Goal: Task Accomplishment & Management: Manage account settings

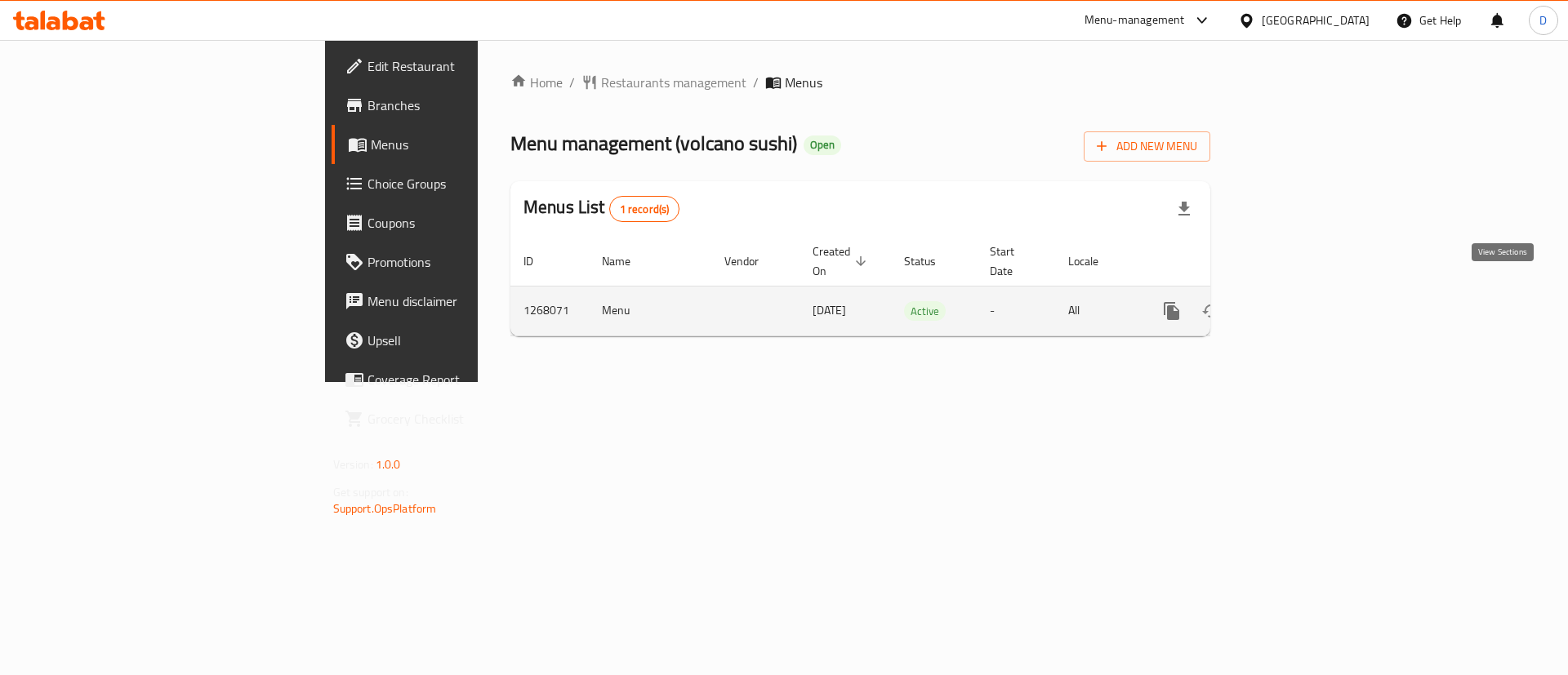
click at [1297, 303] on icon "enhanced table" at bounding box center [1290, 311] width 14 height 14
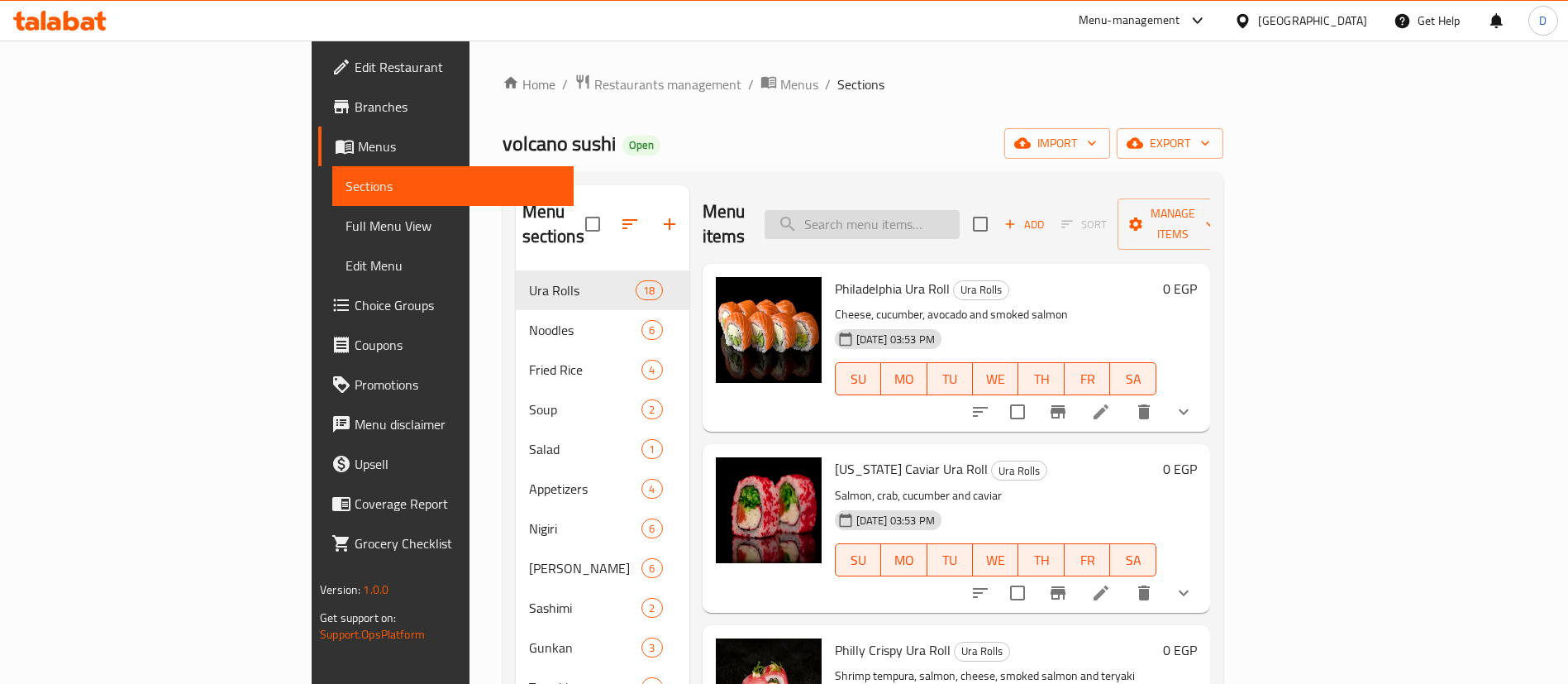
paste input "Crap salad"
click at [960, 210] on input "Crap salad" at bounding box center [862, 225] width 195 height 29
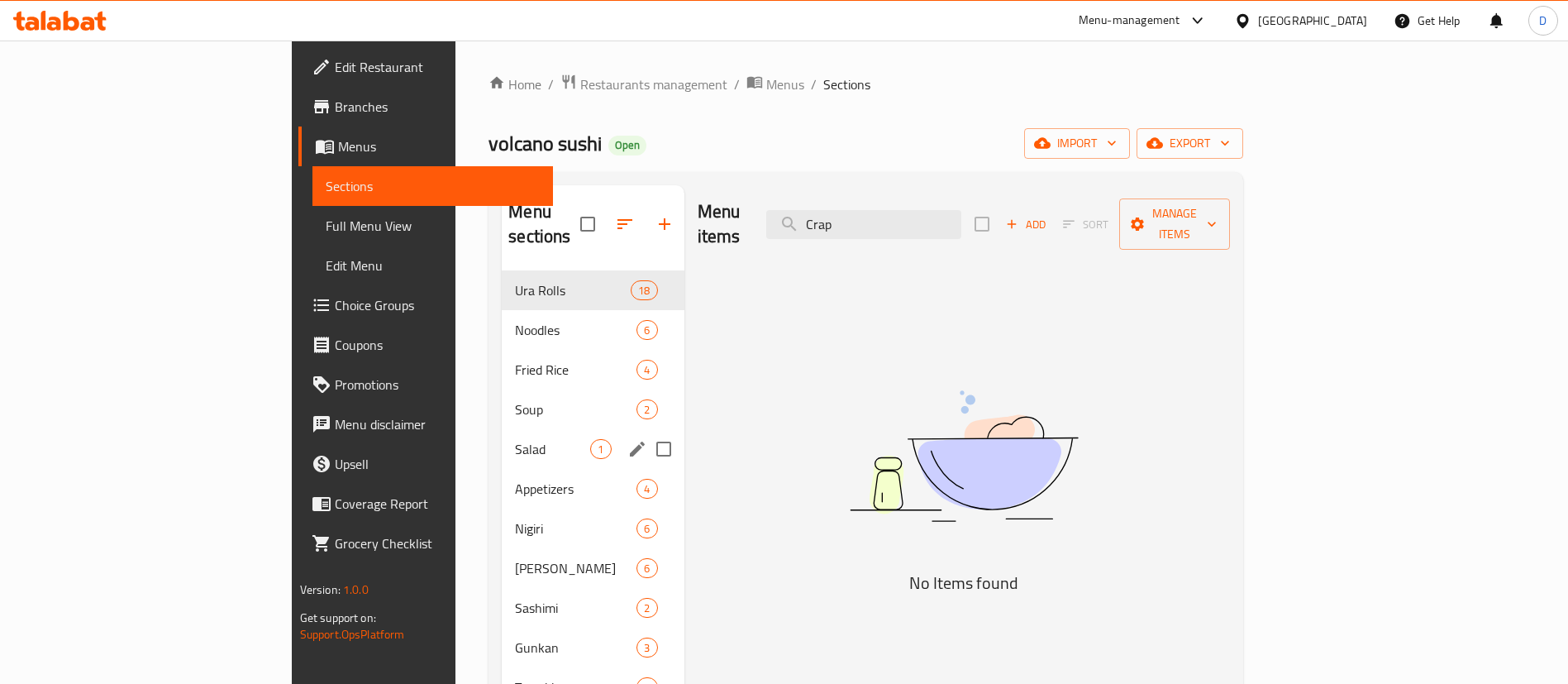
type input "Crap"
click at [502, 429] on div "Salad 1" at bounding box center [593, 449] width 182 height 40
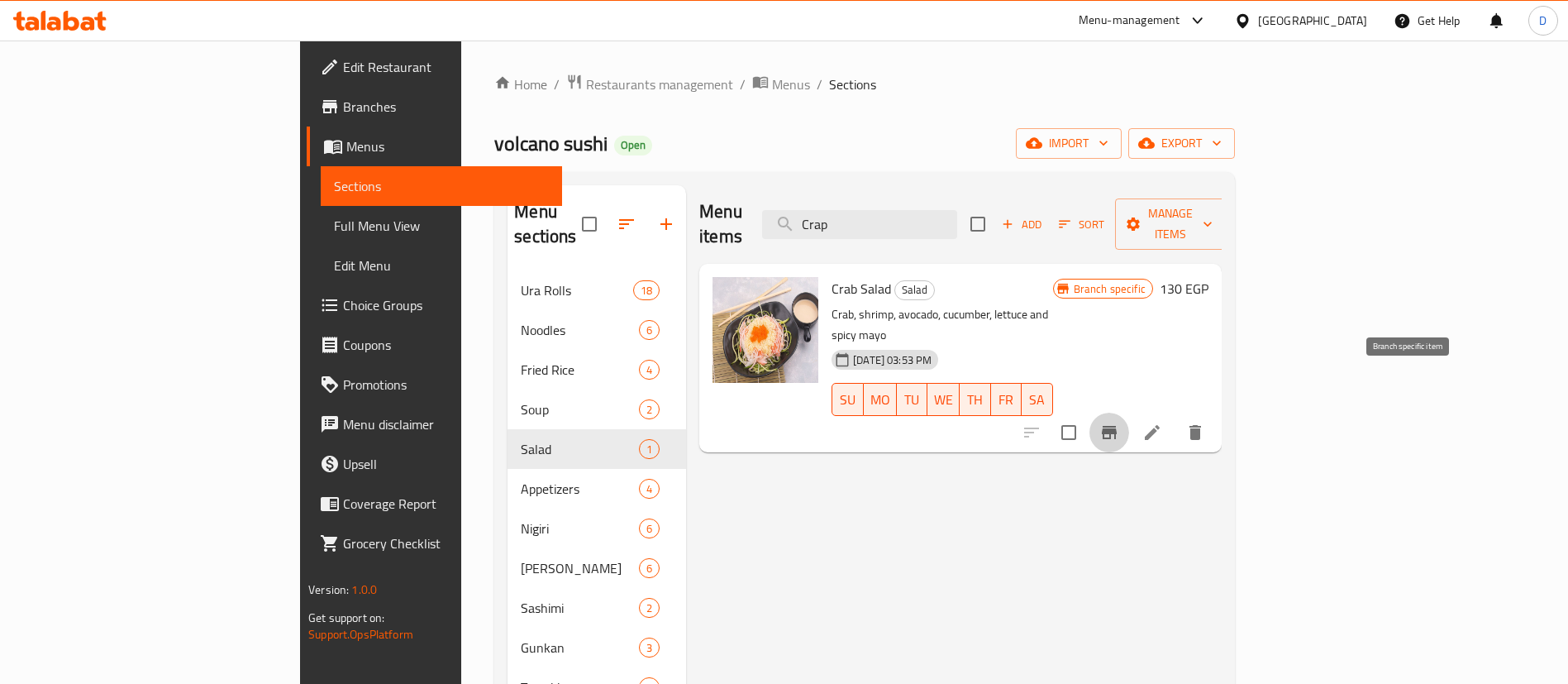
click at [1116, 426] on icon "Branch-specific-item" at bounding box center [1109, 432] width 15 height 14
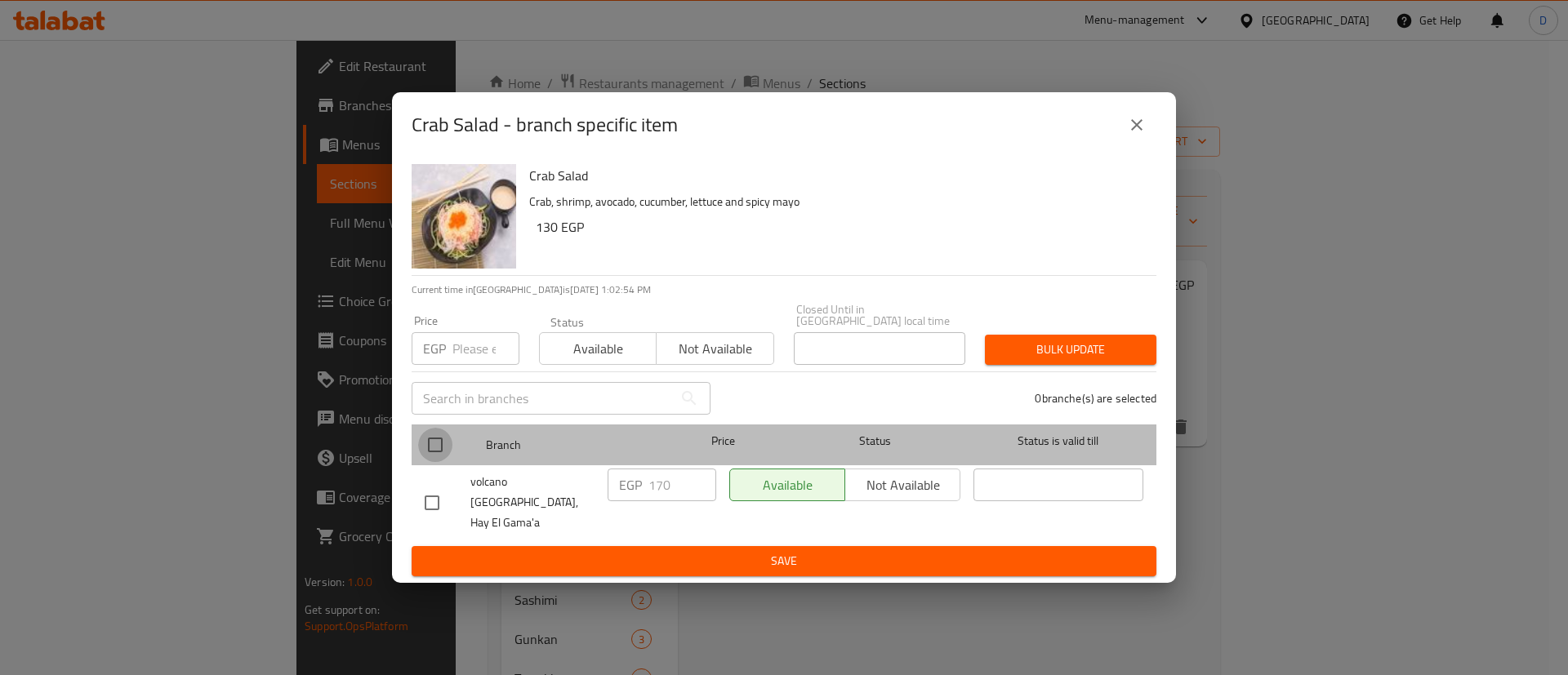
click at [436, 442] on input "checkbox" at bounding box center [436, 444] width 34 height 34
checkbox input "true"
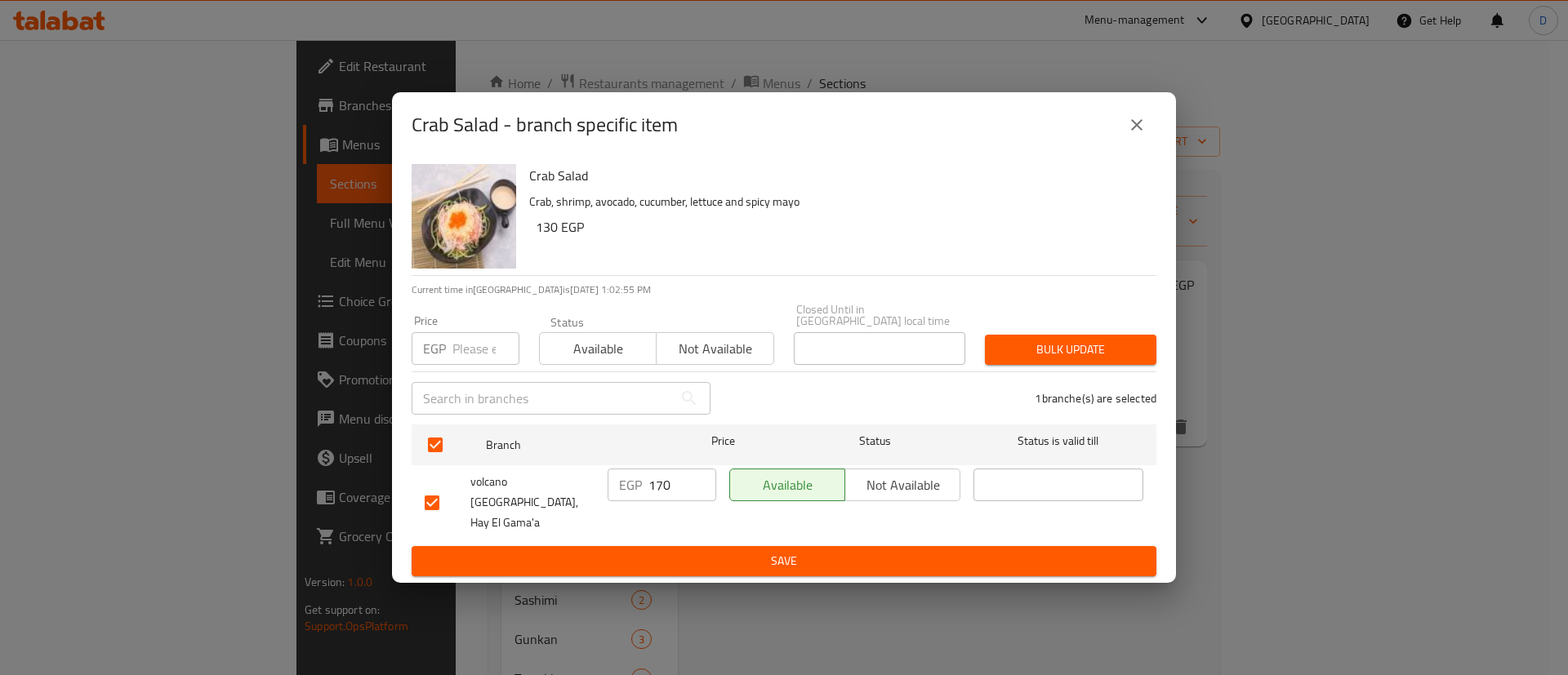
click at [667, 498] on input "170" at bounding box center [682, 485] width 67 height 32
paste input "212.5"
type input "212.5"
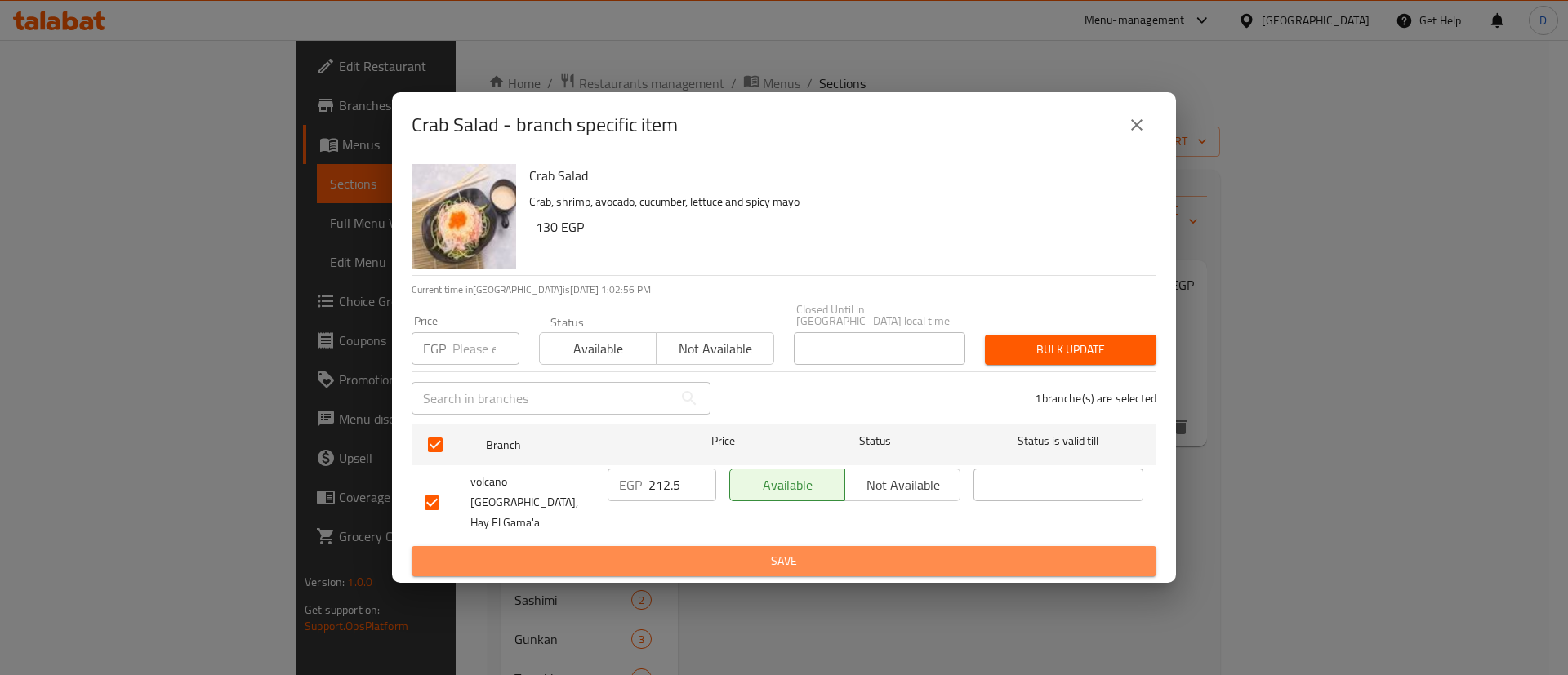
click at [697, 555] on button "Save" at bounding box center [783, 561] width 744 height 31
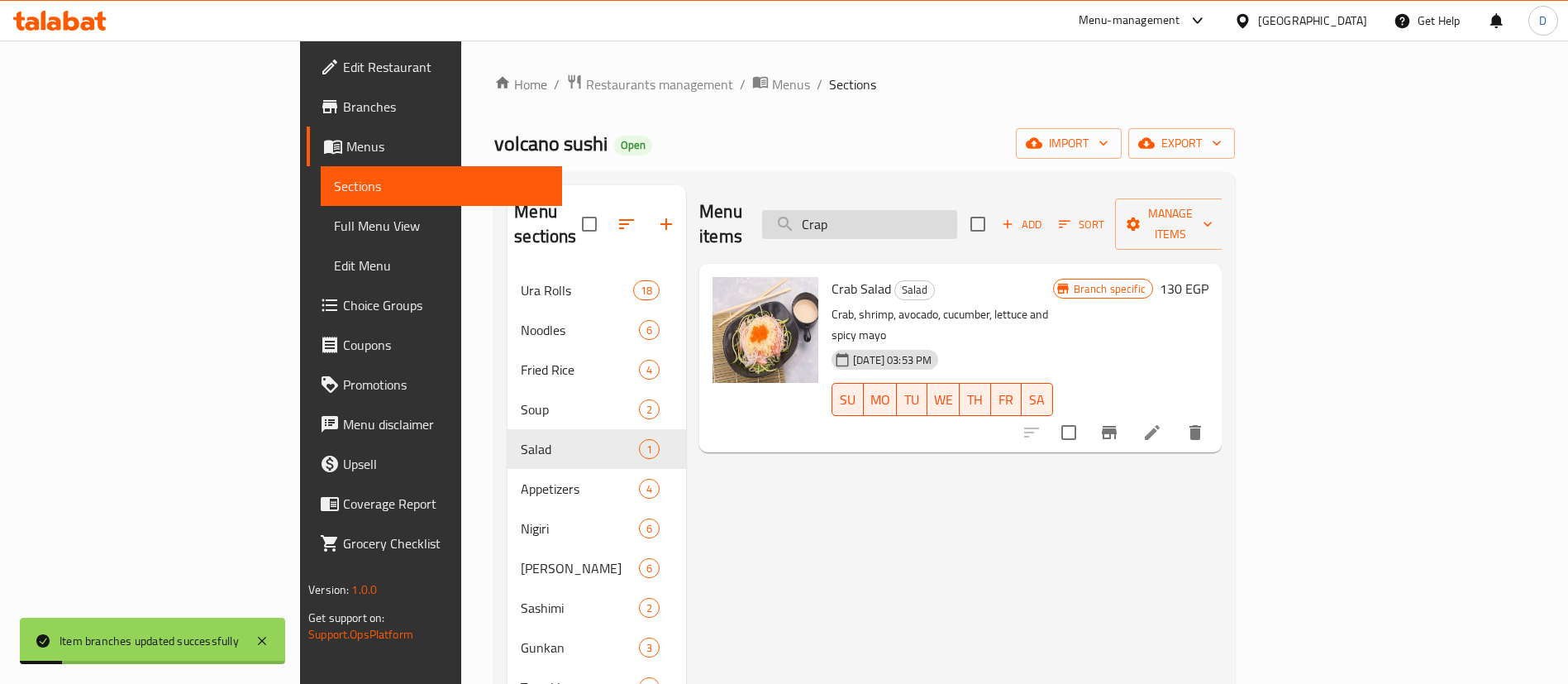
click at [934, 210] on input "Crap" at bounding box center [859, 225] width 195 height 29
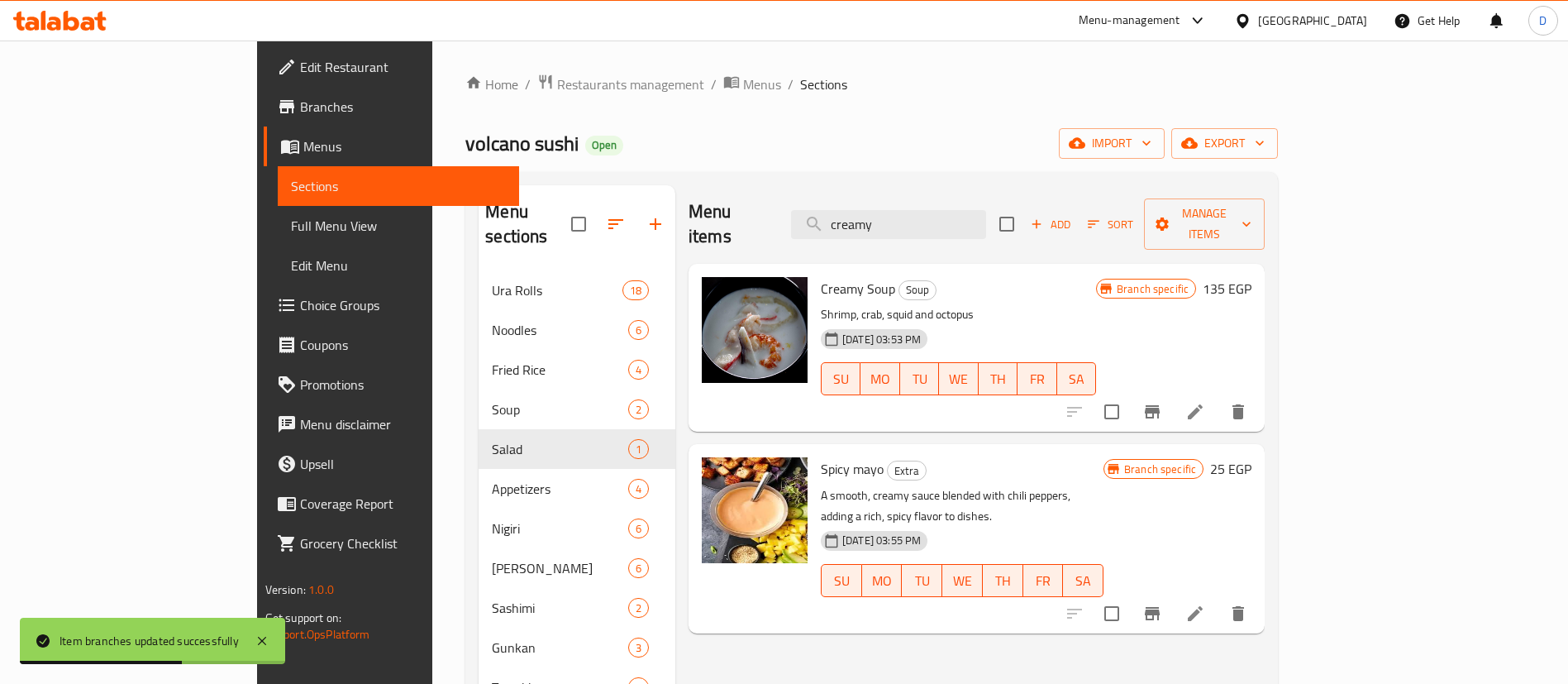
type input "creamy"
click at [1172, 401] on button "Branch-specific-item" at bounding box center [1153, 412] width 40 height 40
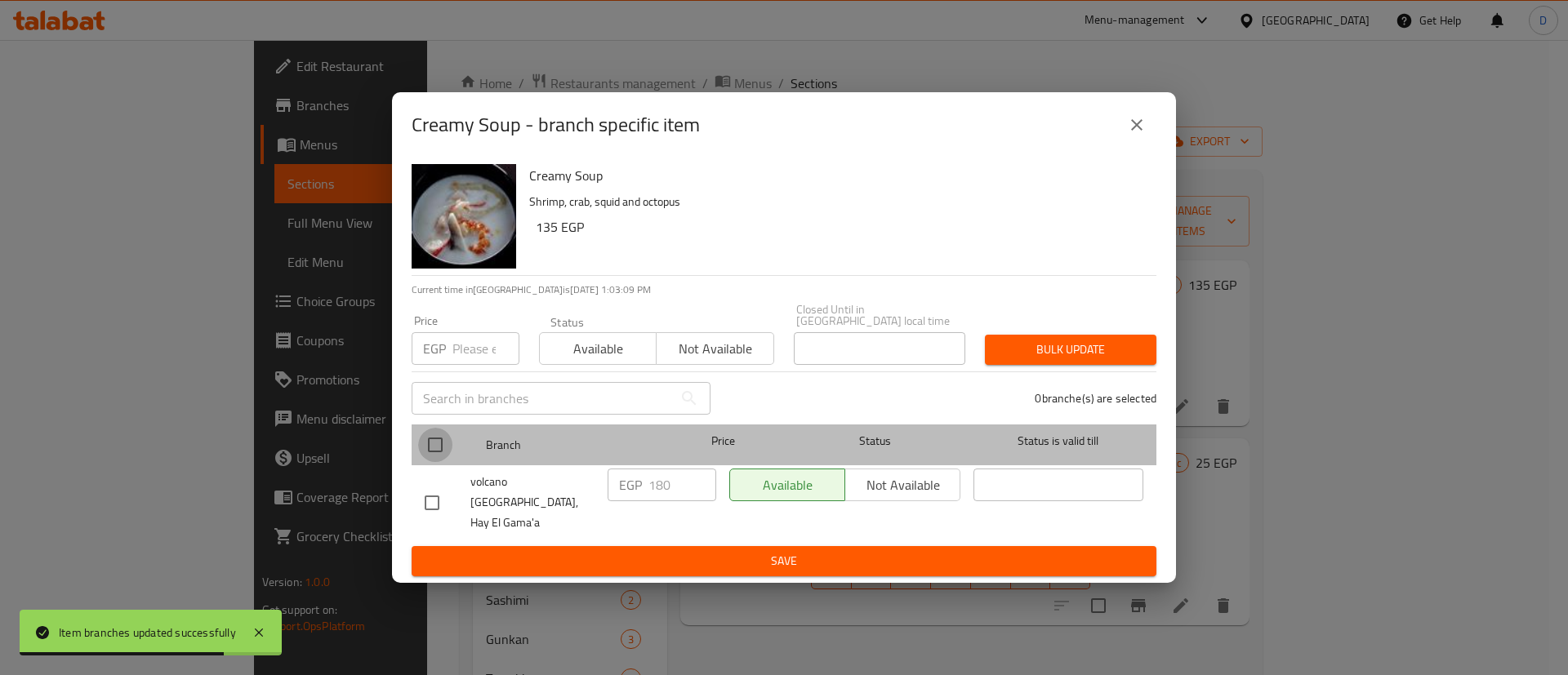
click at [431, 462] on input "checkbox" at bounding box center [436, 444] width 34 height 34
checkbox input "true"
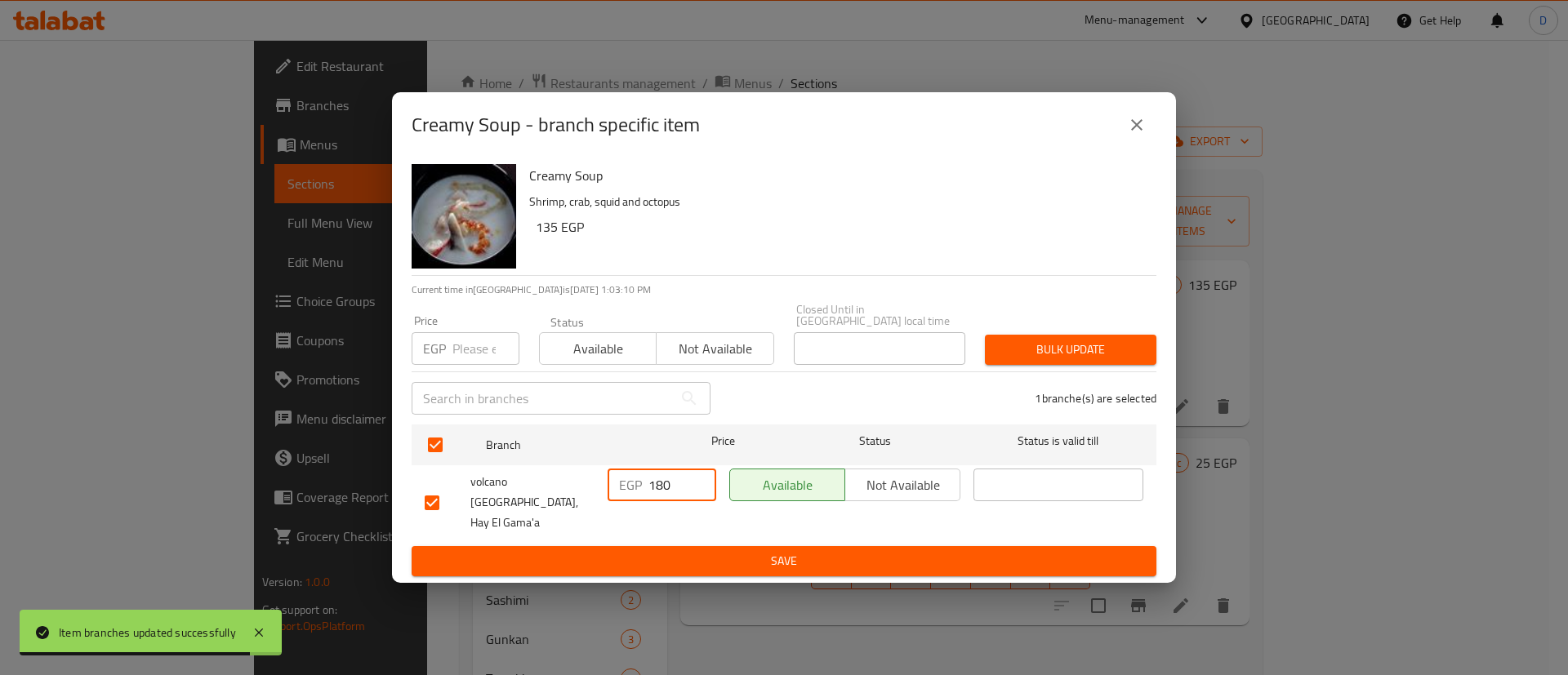
click at [672, 488] on input "180" at bounding box center [682, 485] width 67 height 32
paste input "225"
click at [672, 488] on input "225" at bounding box center [682, 485] width 67 height 32
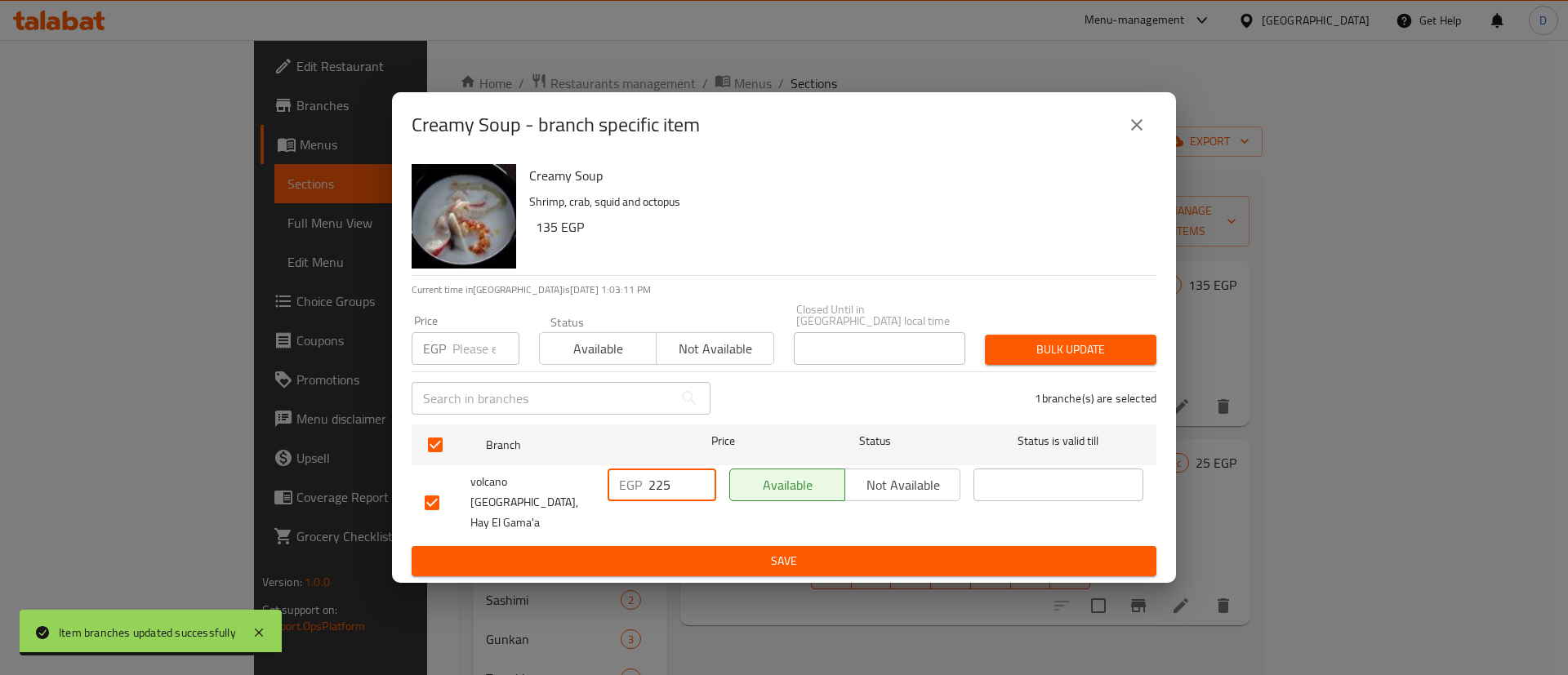
type input "225"
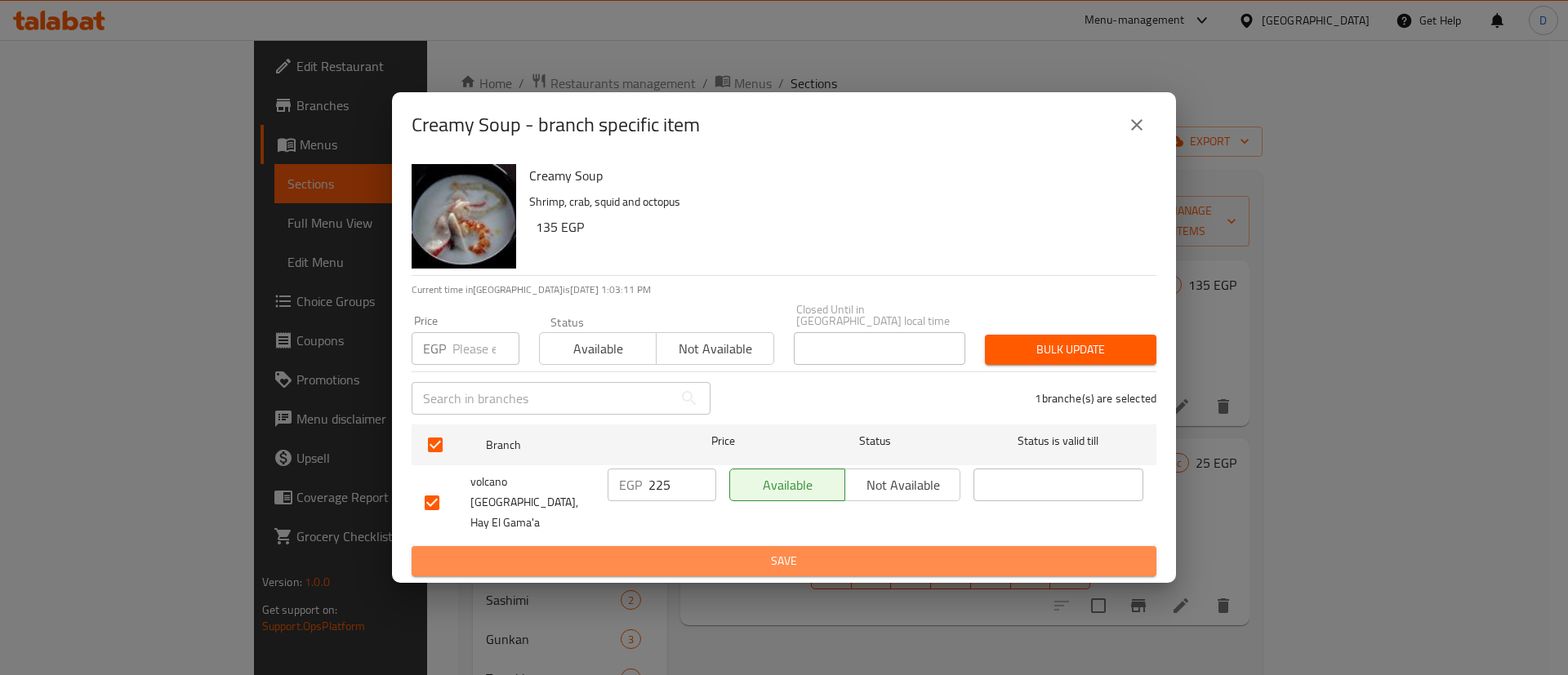
click at [696, 551] on span "Save" at bounding box center [784, 561] width 718 height 21
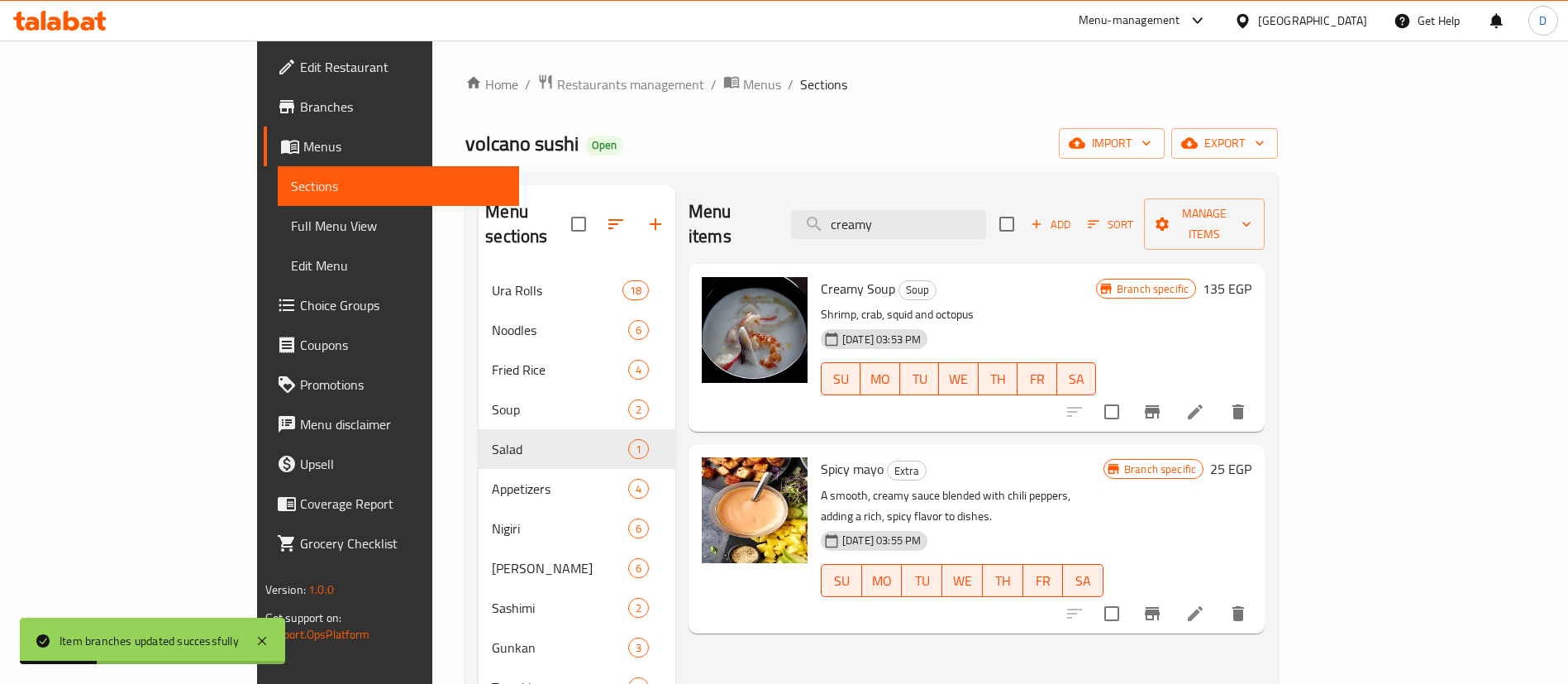
click at [37, 25] on icon at bounding box center [31, 23] width 14 height 14
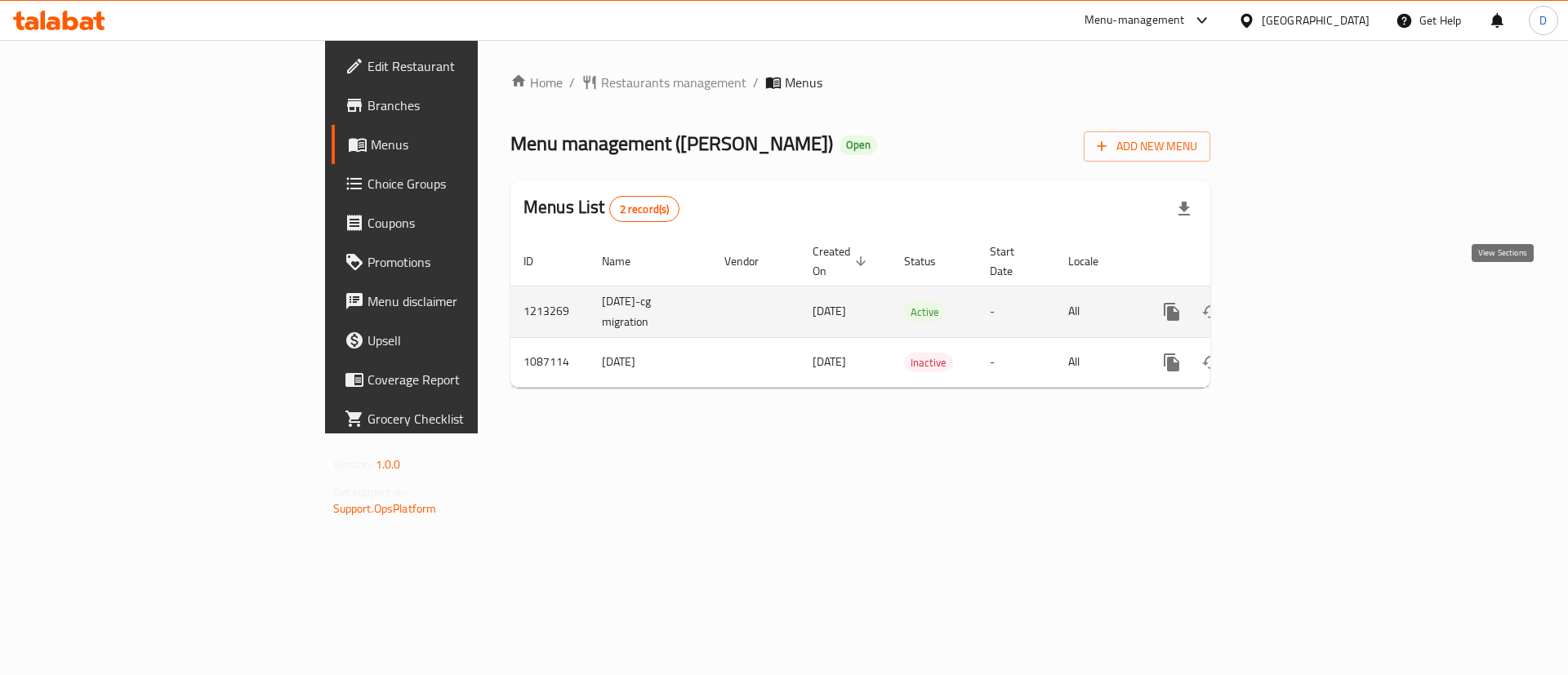
click at [1299, 302] on icon "enhanced table" at bounding box center [1290, 311] width 20 height 20
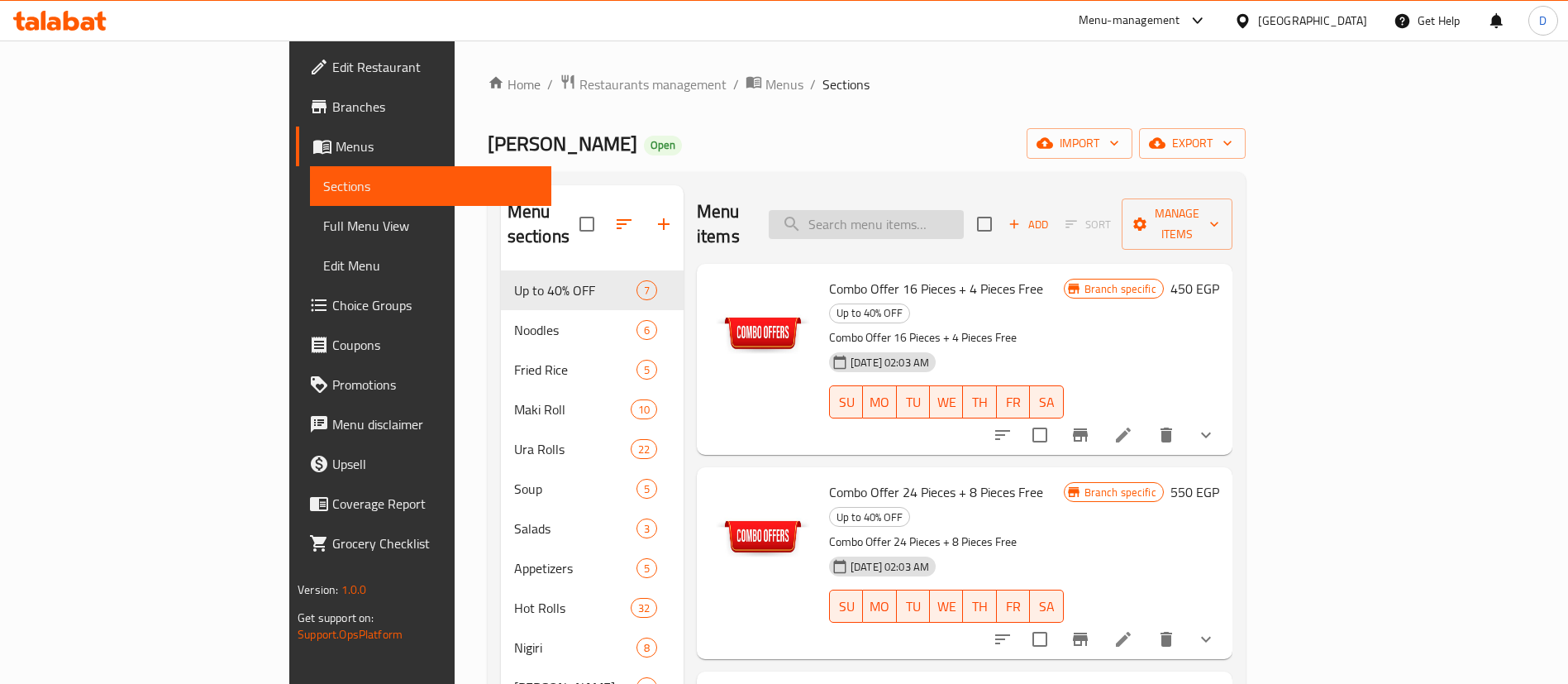
click at [942, 221] on input "search" at bounding box center [866, 225] width 195 height 29
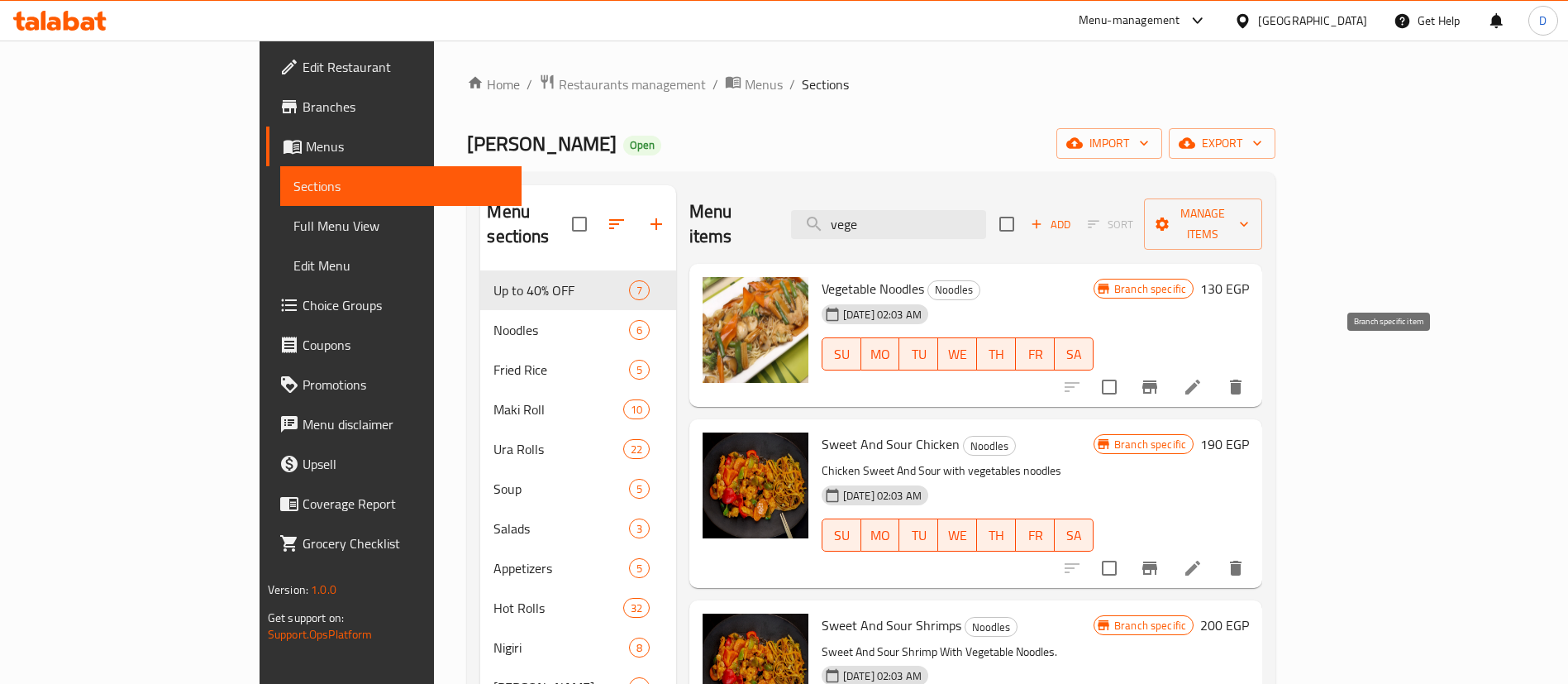
type input "vege"
click at [1157, 380] on icon "Branch-specific-item" at bounding box center [1150, 387] width 15 height 14
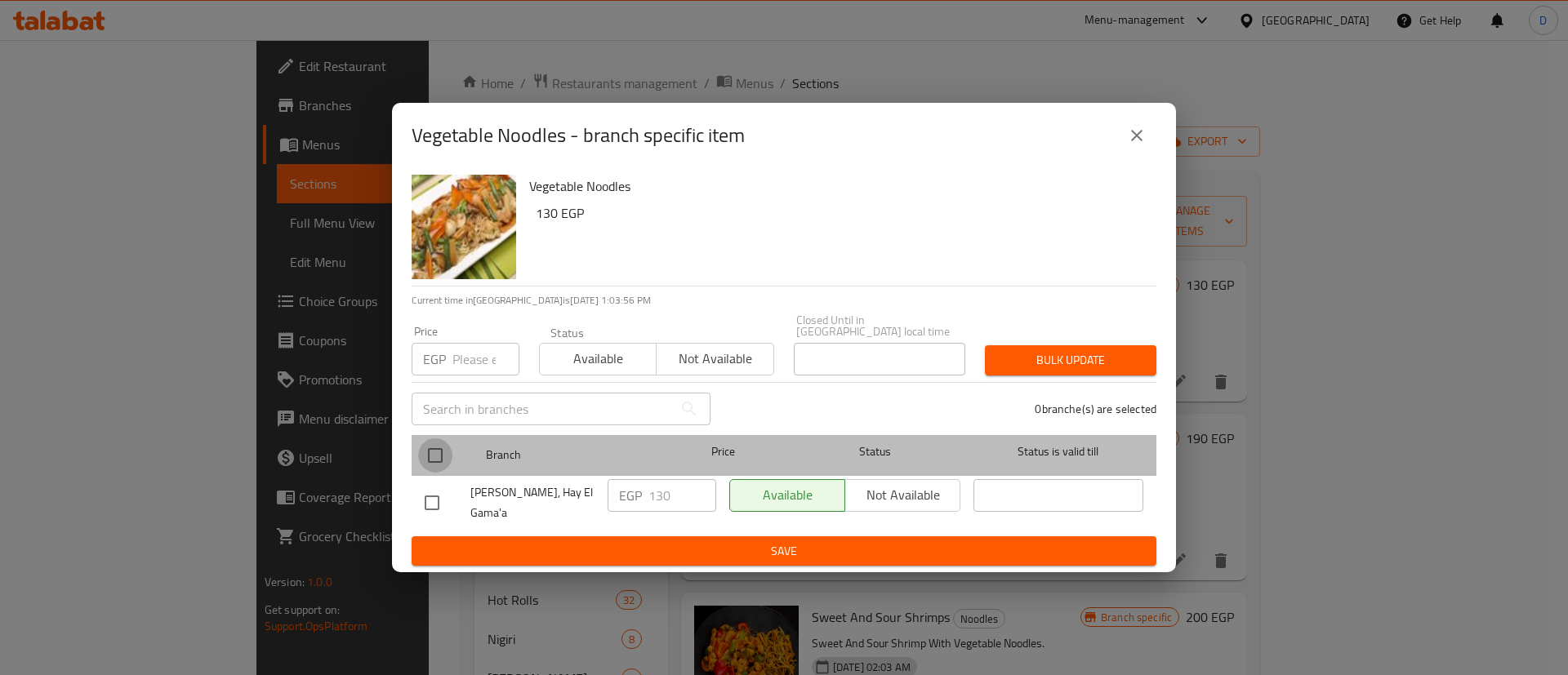
click at [435, 460] on input "checkbox" at bounding box center [436, 455] width 34 height 34
checkbox input "true"
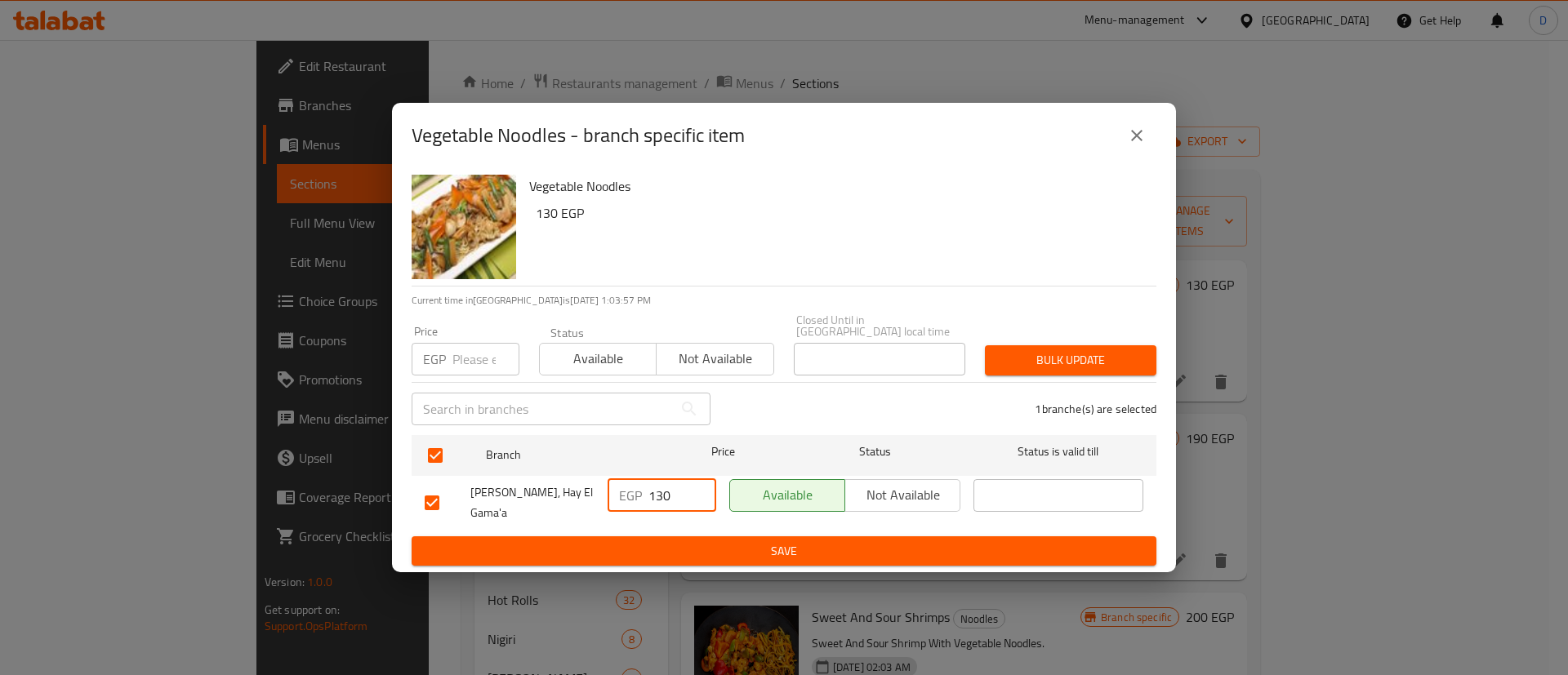
click at [679, 495] on input "130" at bounding box center [682, 495] width 67 height 32
paste input "62.5"
type input "162.5"
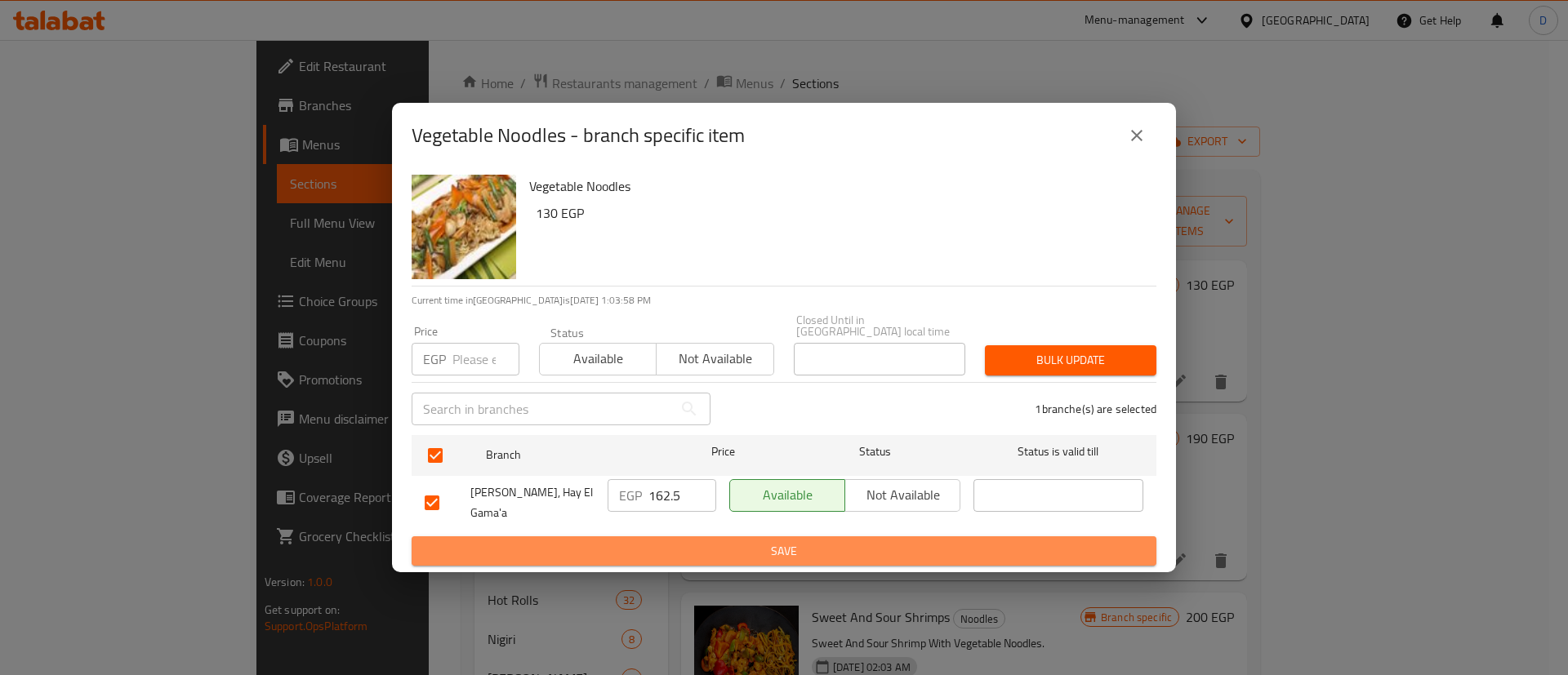
click at [717, 541] on span "Save" at bounding box center [784, 551] width 718 height 21
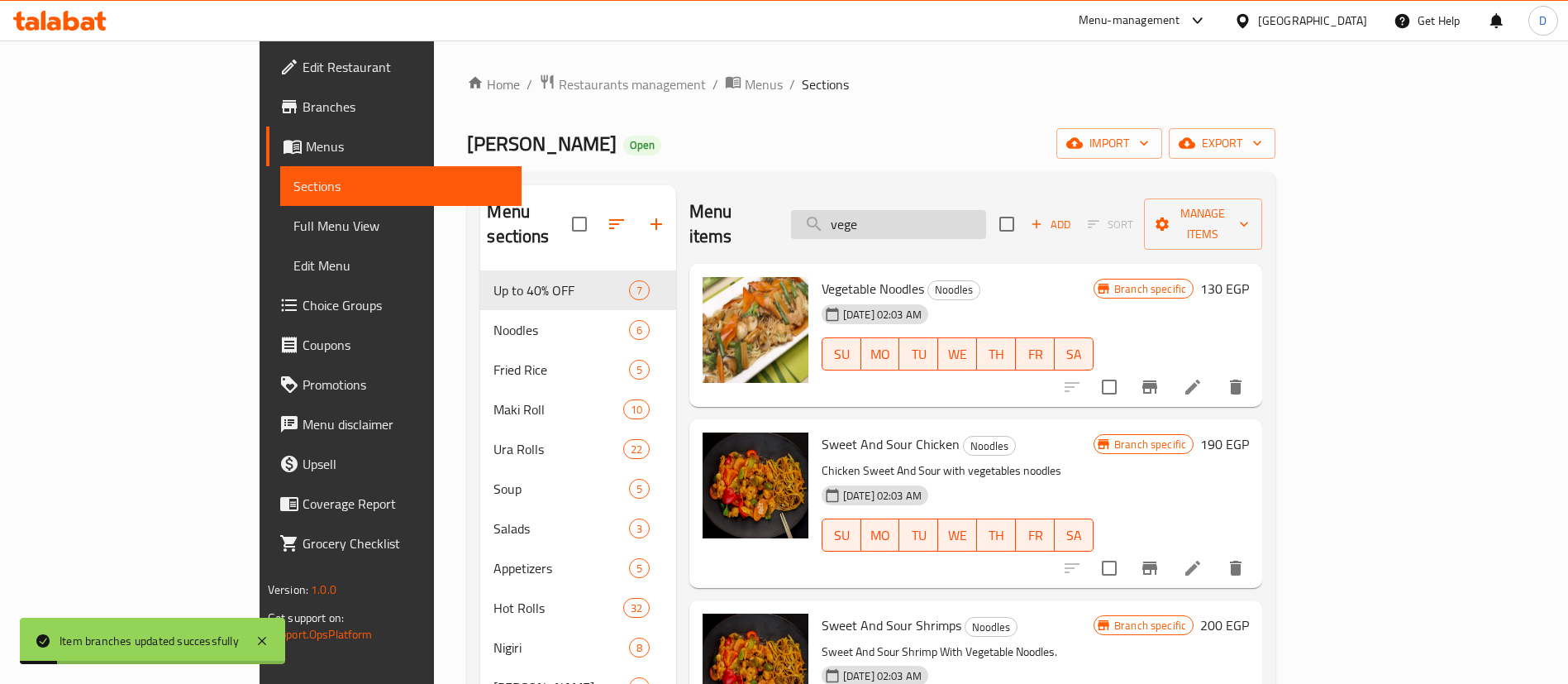
click at [973, 210] on input "vege" at bounding box center [888, 225] width 195 height 29
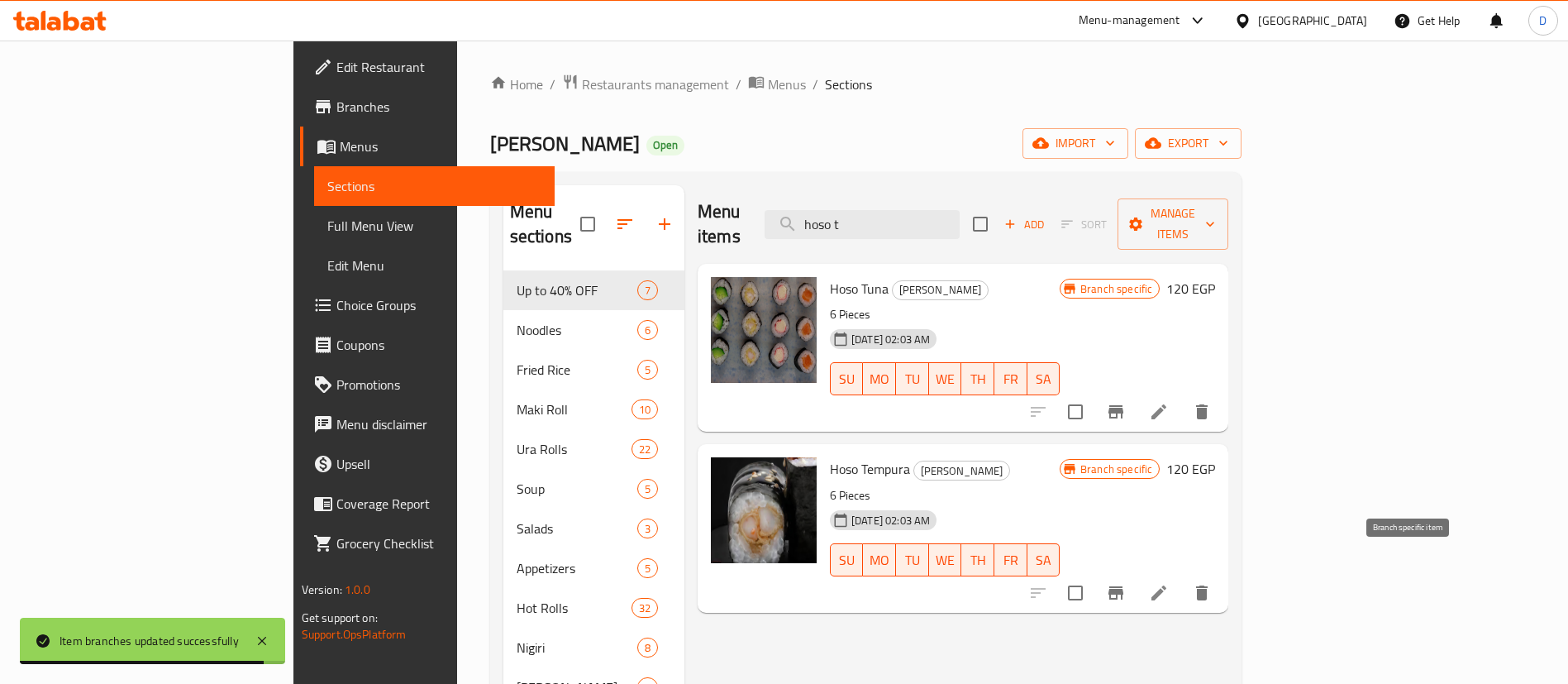
type input "hoso t"
click at [1124, 587] on icon "Branch-specific-item" at bounding box center [1115, 593] width 15 height 14
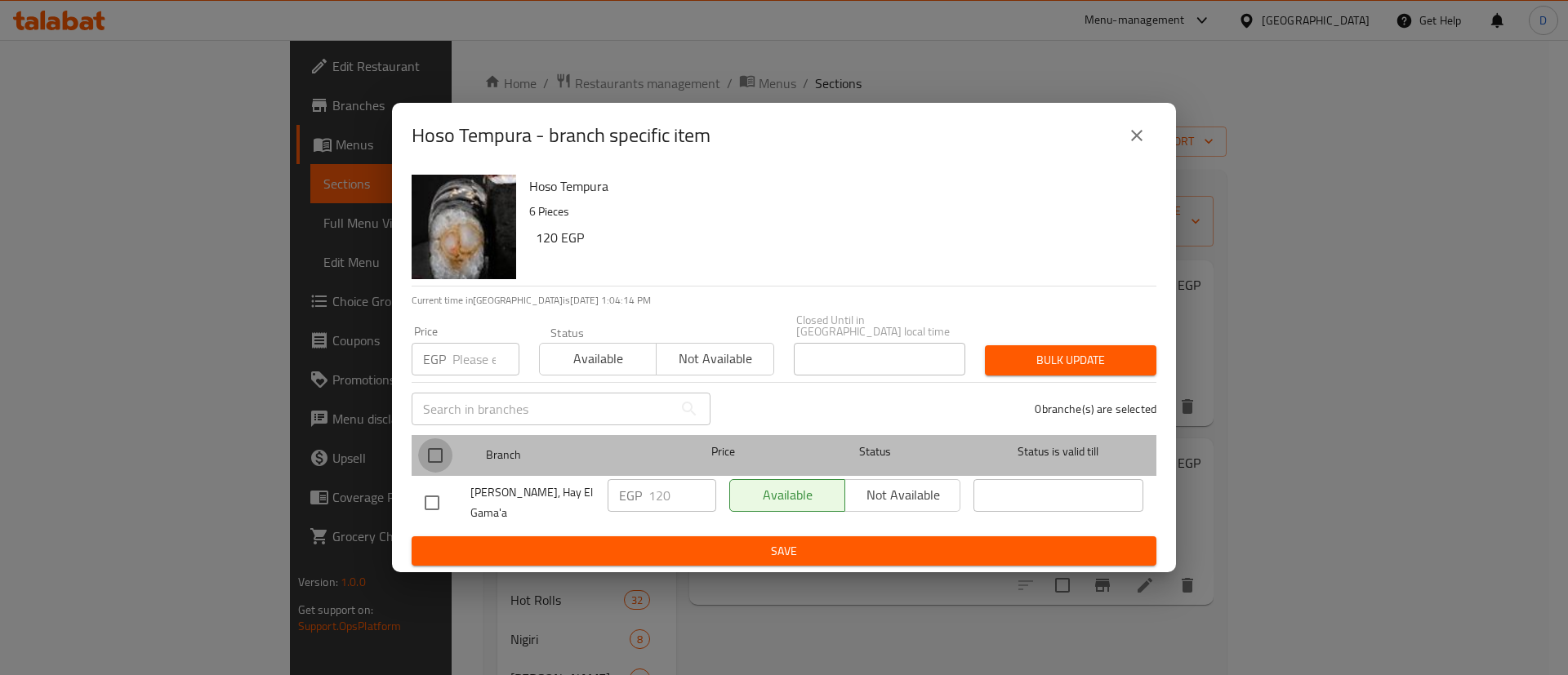
click at [445, 461] on input "checkbox" at bounding box center [436, 455] width 34 height 34
checkbox input "true"
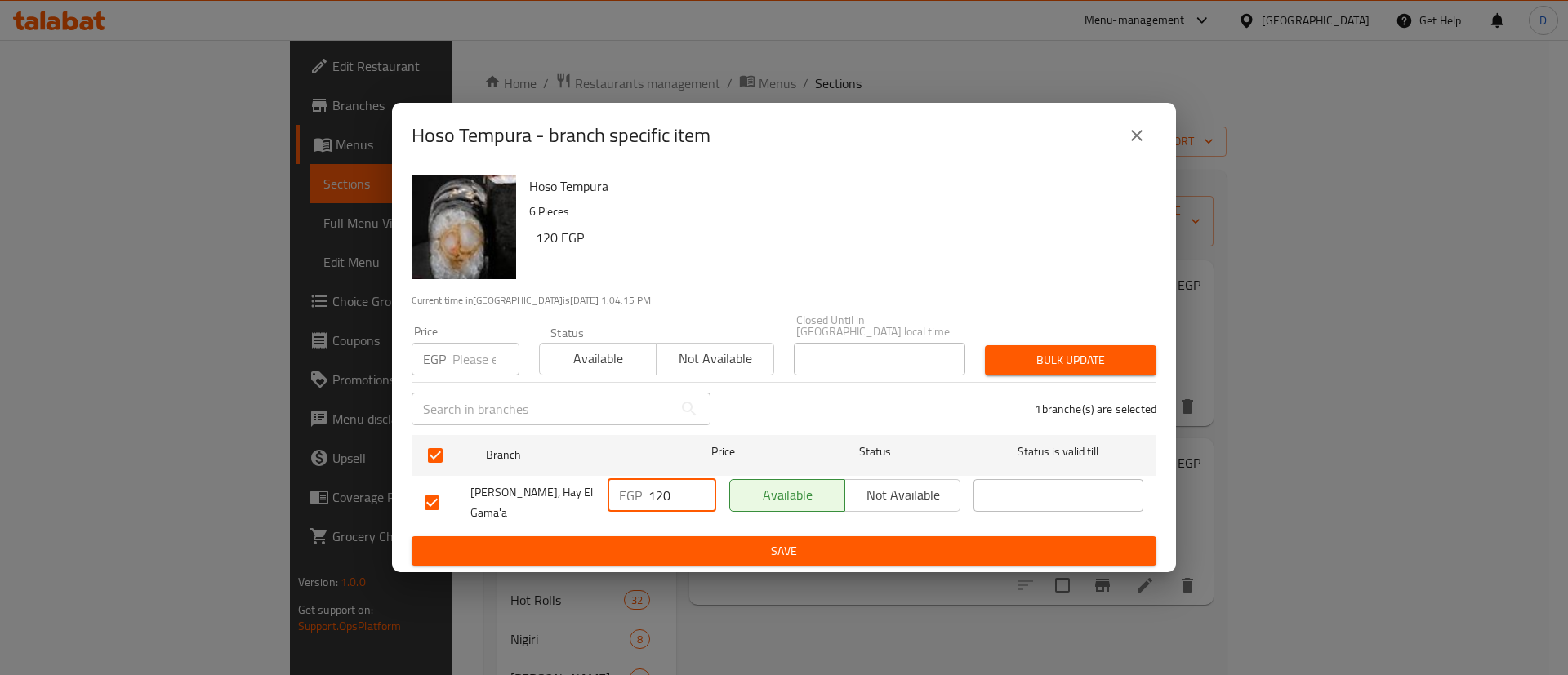
click at [661, 504] on input "120" at bounding box center [682, 495] width 67 height 32
paste input "5"
click at [661, 504] on input "150" at bounding box center [682, 495] width 67 height 32
type input "150"
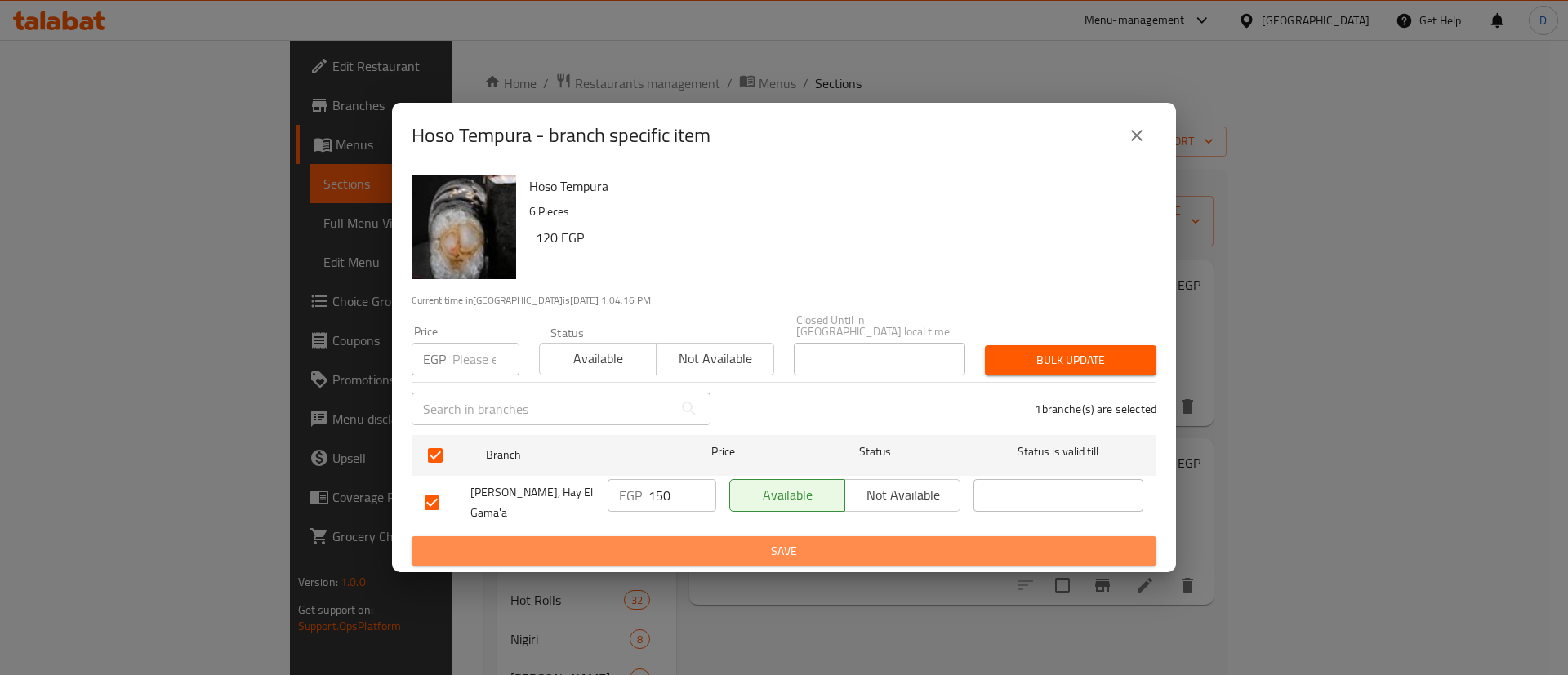
click at [689, 551] on button "Save" at bounding box center [783, 551] width 744 height 31
